Goal: Task Accomplishment & Management: Manage account settings

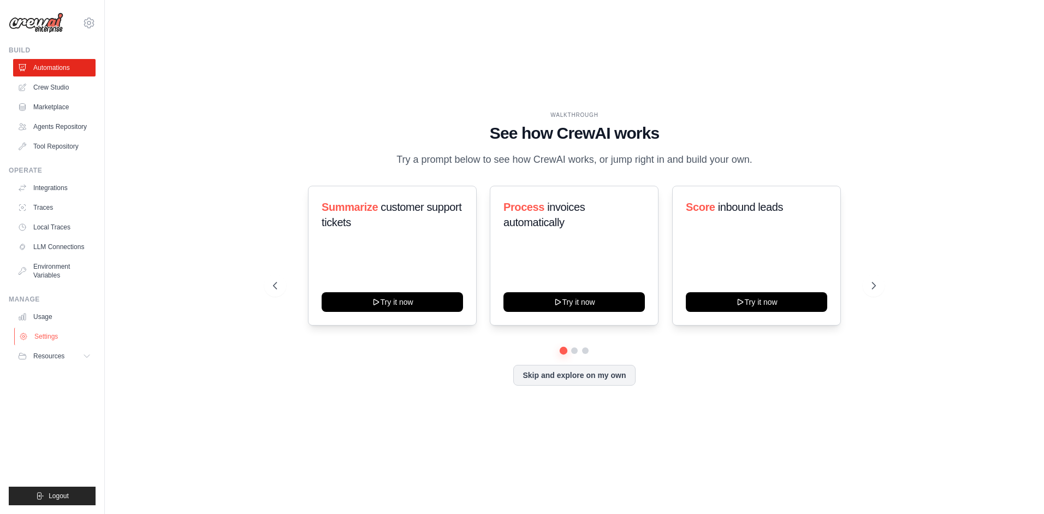
click at [42, 336] on link "Settings" at bounding box center [55, 336] width 82 height 17
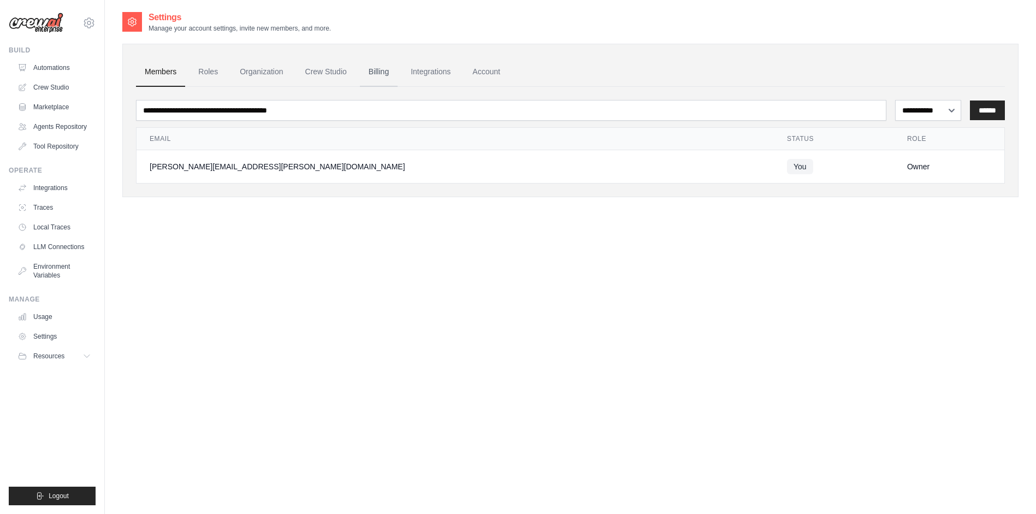
click at [379, 75] on link "Billing" at bounding box center [379, 71] width 38 height 29
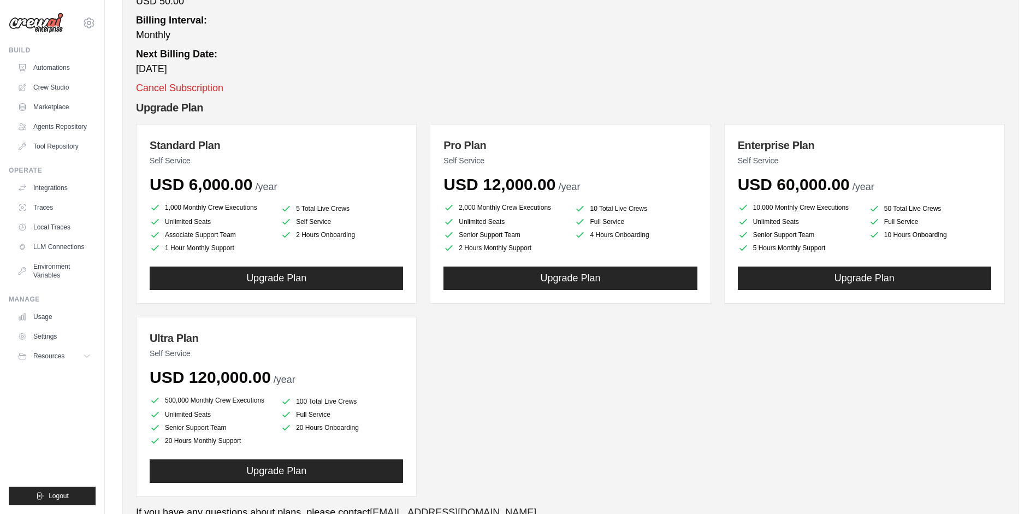
scroll to position [231, 0]
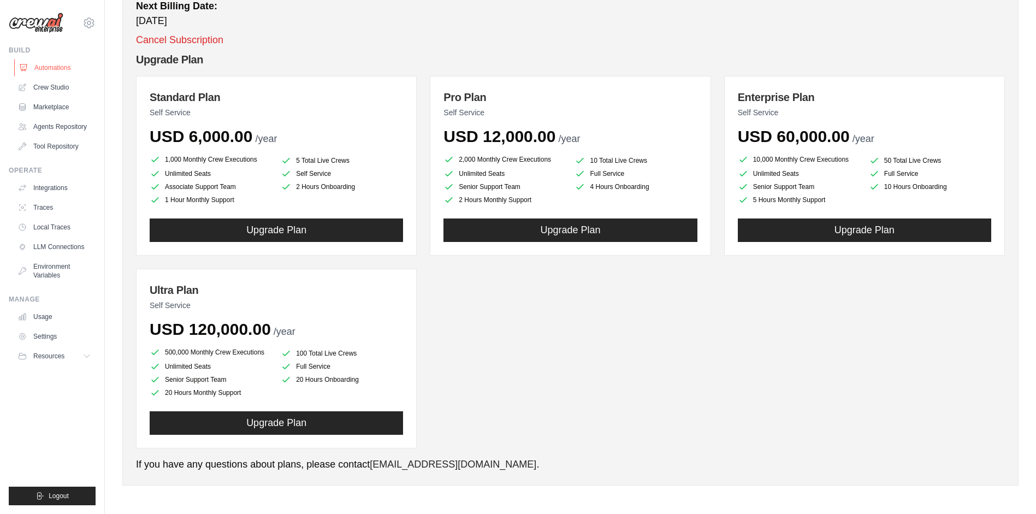
click at [47, 69] on link "Automations" at bounding box center [55, 67] width 82 height 17
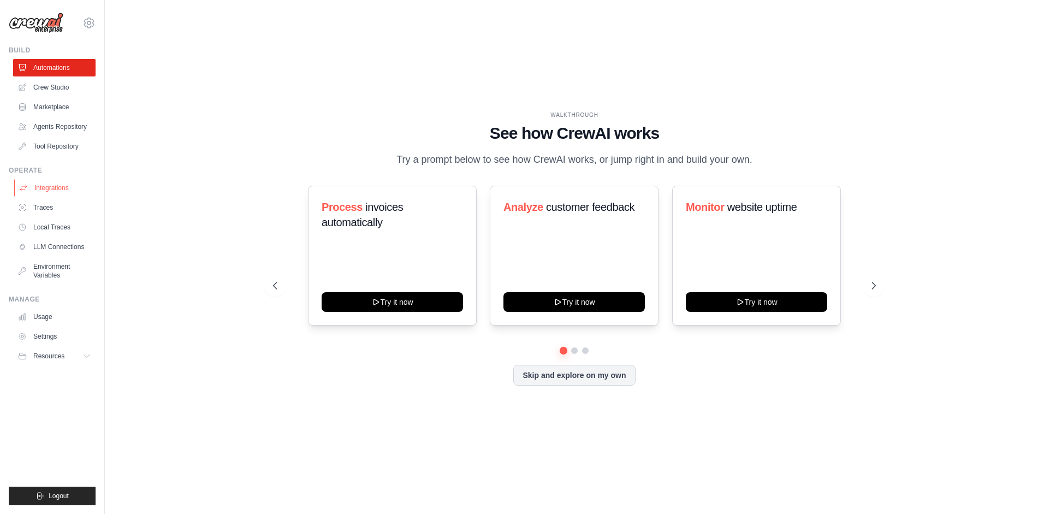
click at [50, 189] on link "Integrations" at bounding box center [55, 187] width 82 height 17
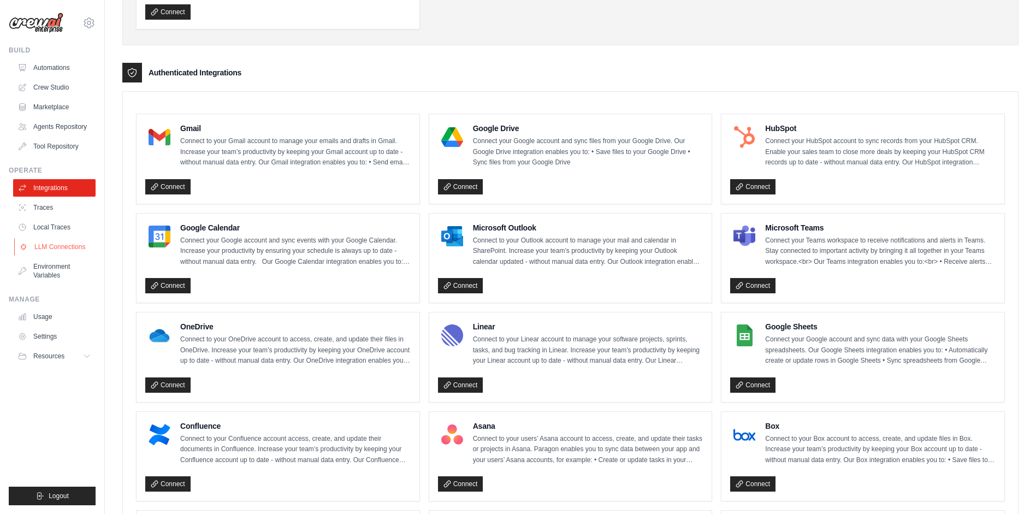
scroll to position [134, 0]
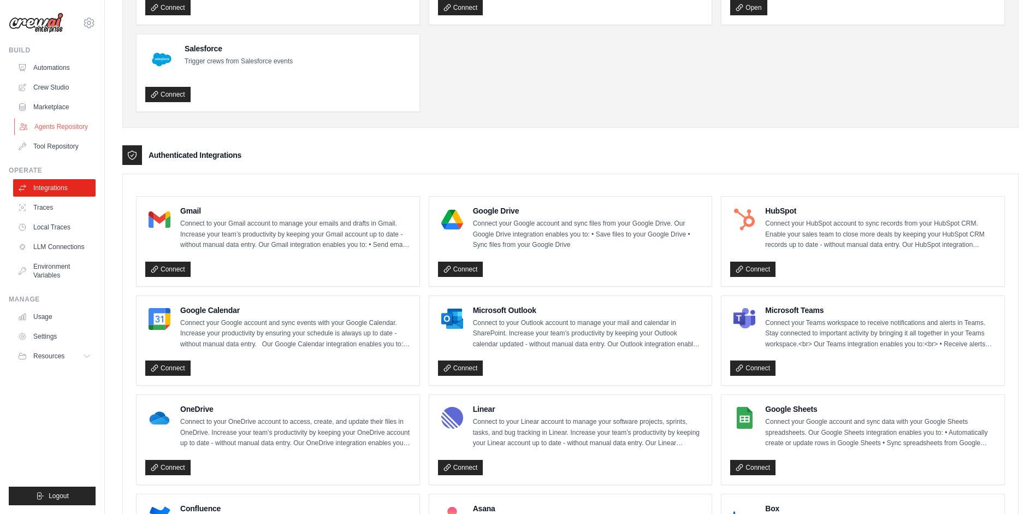
click at [57, 126] on link "Agents Repository" at bounding box center [55, 126] width 82 height 17
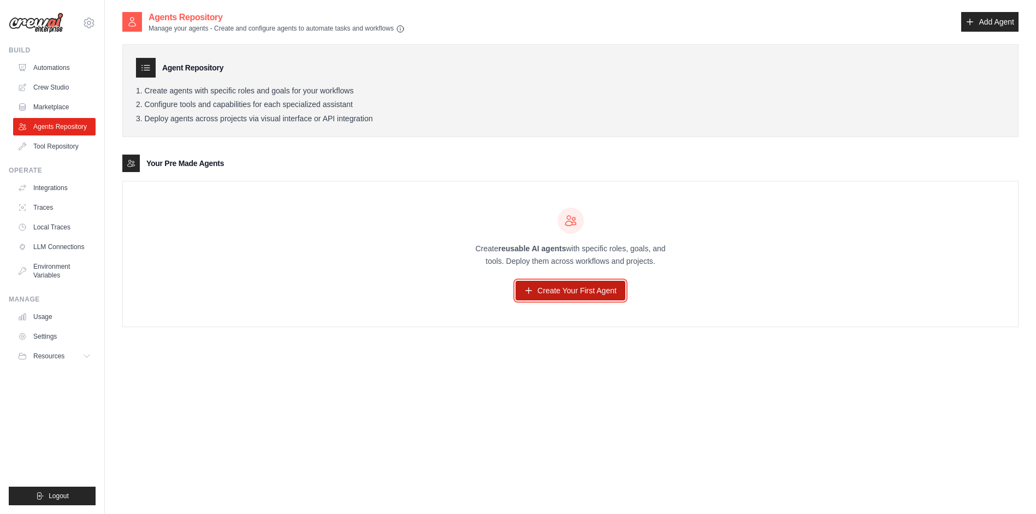
click at [588, 294] on link "Create Your First Agent" at bounding box center [570, 291] width 110 height 20
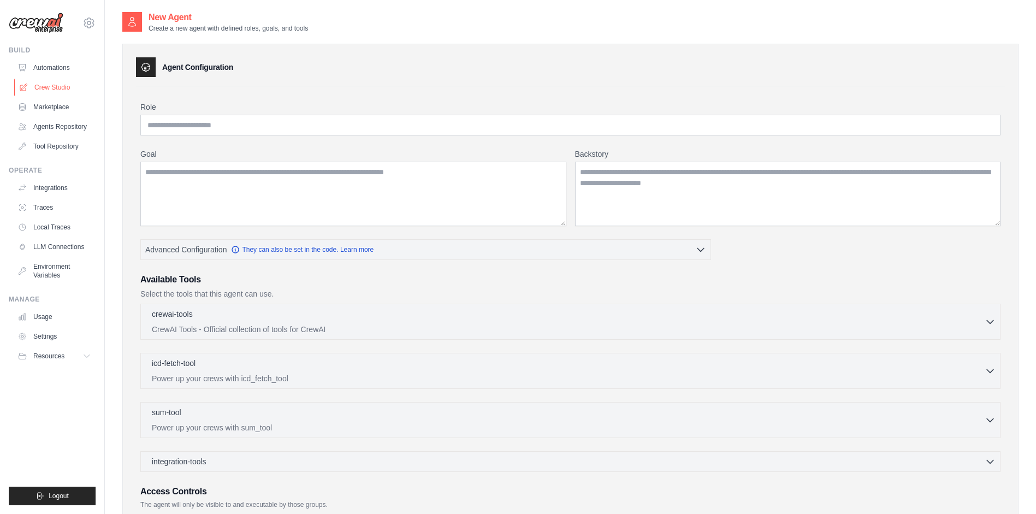
click at [52, 88] on link "Crew Studio" at bounding box center [55, 87] width 82 height 17
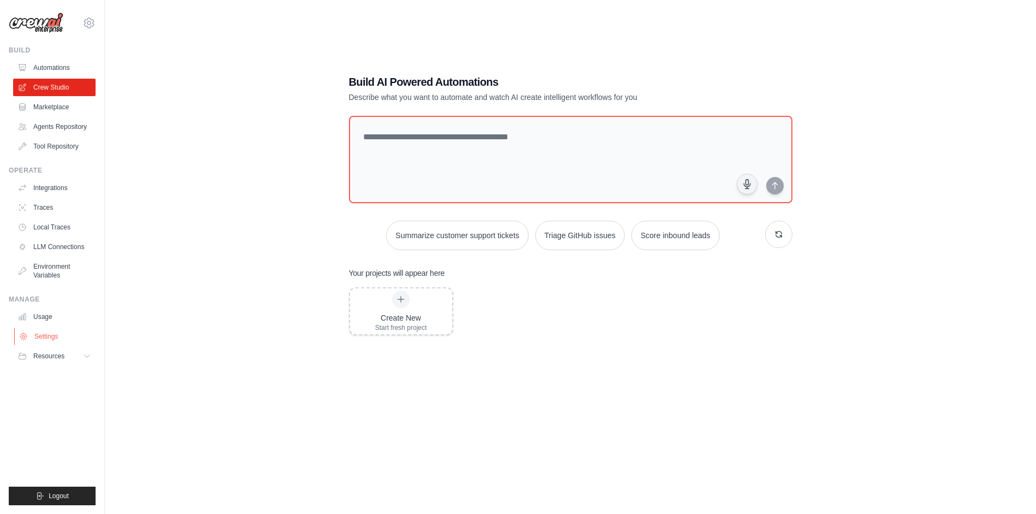
click at [50, 336] on link "Settings" at bounding box center [55, 336] width 82 height 17
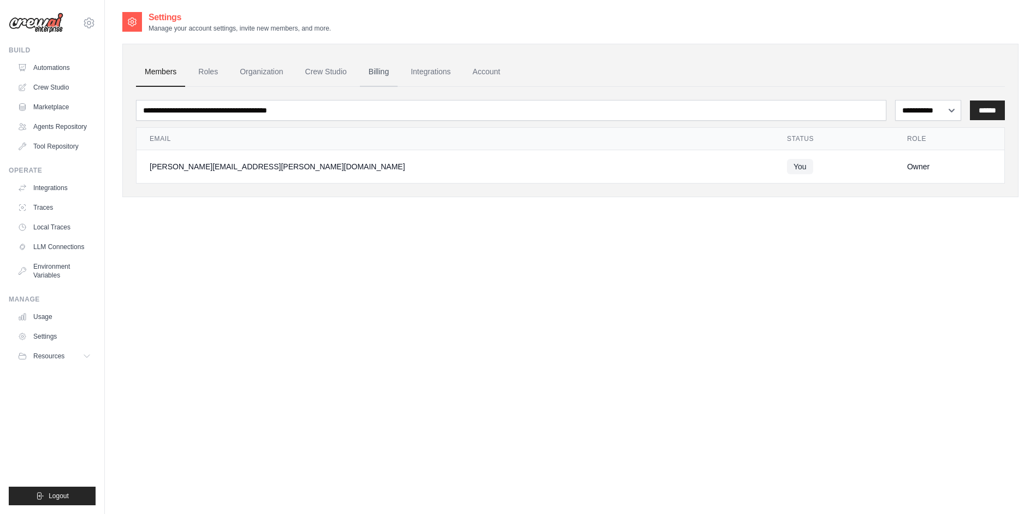
click at [376, 76] on link "Billing" at bounding box center [379, 71] width 38 height 29
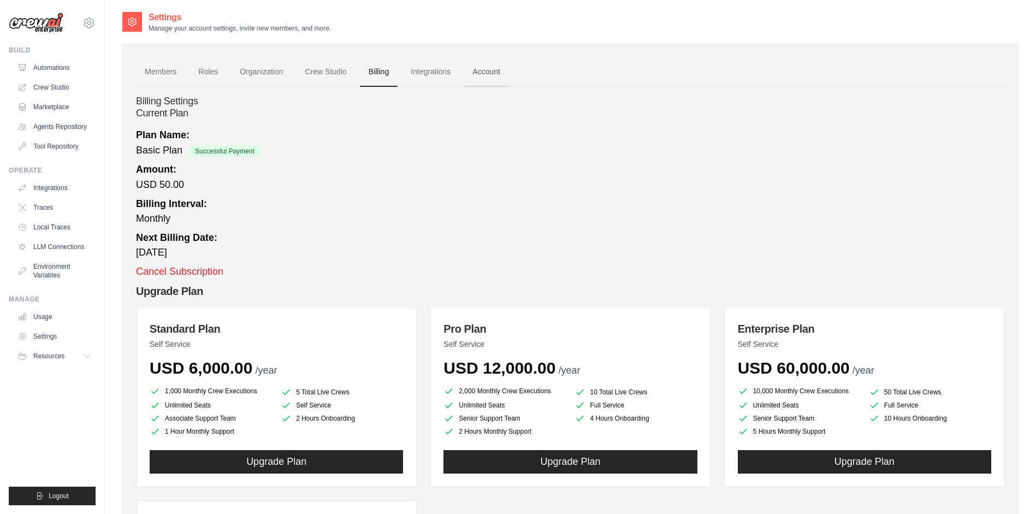
click at [490, 73] on link "Account" at bounding box center [486, 71] width 45 height 29
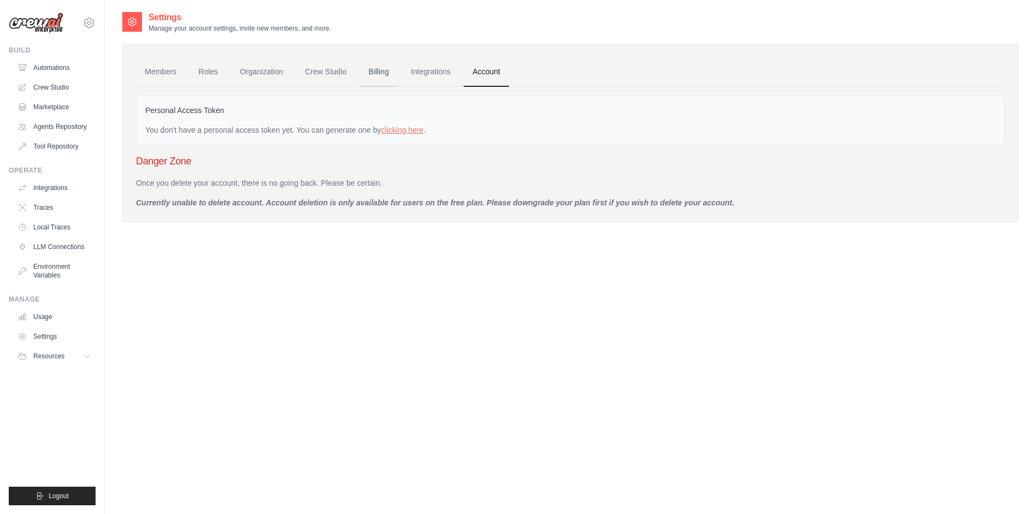
click at [381, 75] on link "Billing" at bounding box center [379, 71] width 38 height 29
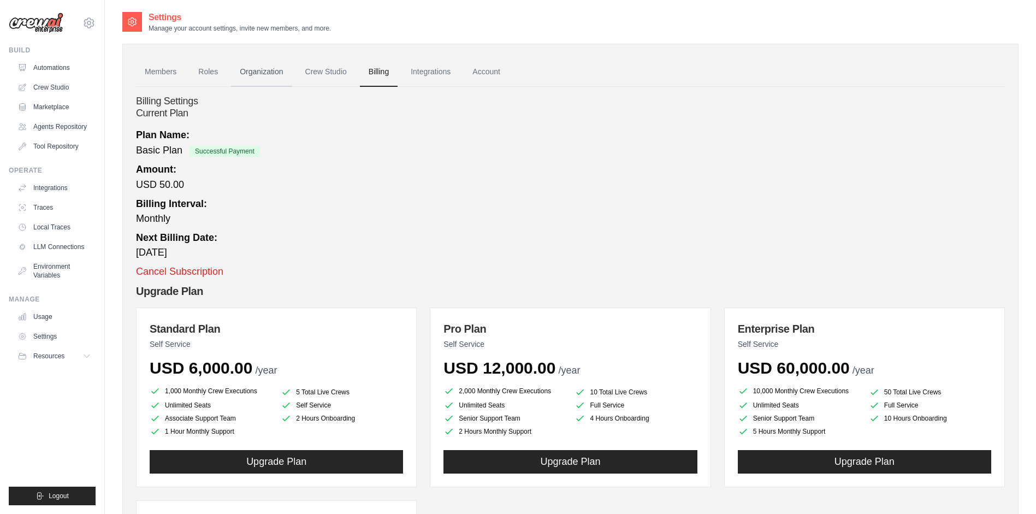
click at [259, 76] on link "Organization" at bounding box center [261, 71] width 61 height 29
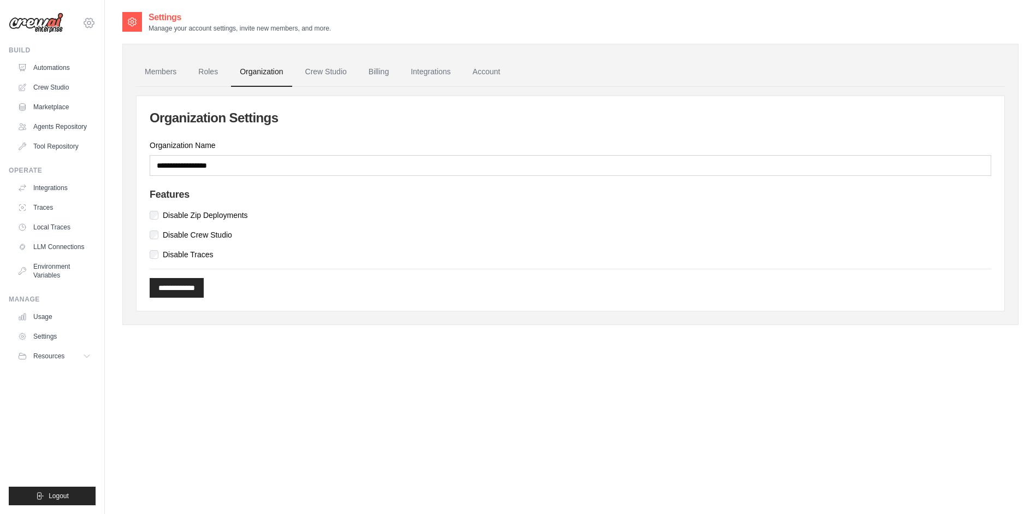
click at [90, 21] on icon at bounding box center [88, 22] width 3 height 3
click at [111, 71] on span "Settings" at bounding box center [135, 67] width 86 height 11
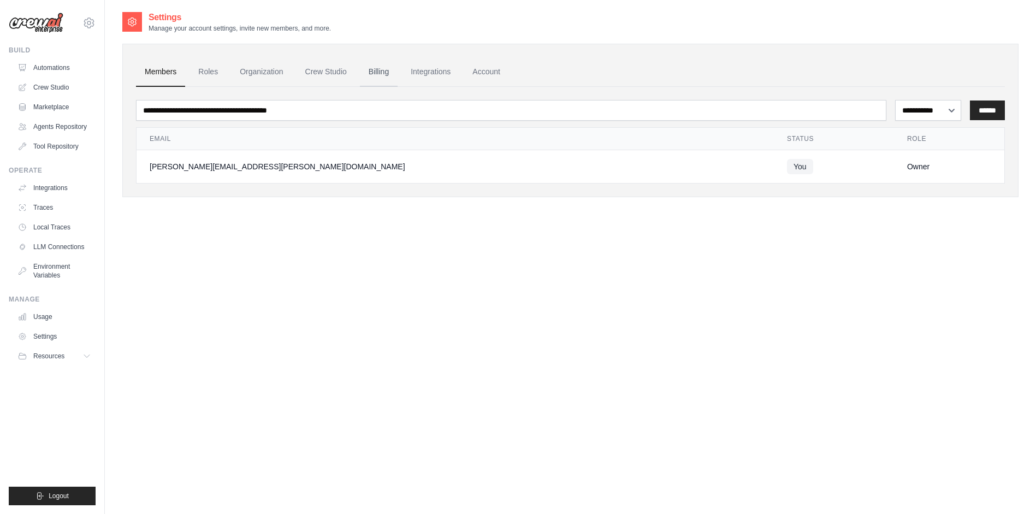
click at [379, 74] on link "Billing" at bounding box center [379, 71] width 38 height 29
